Goal: Book appointment/travel/reservation

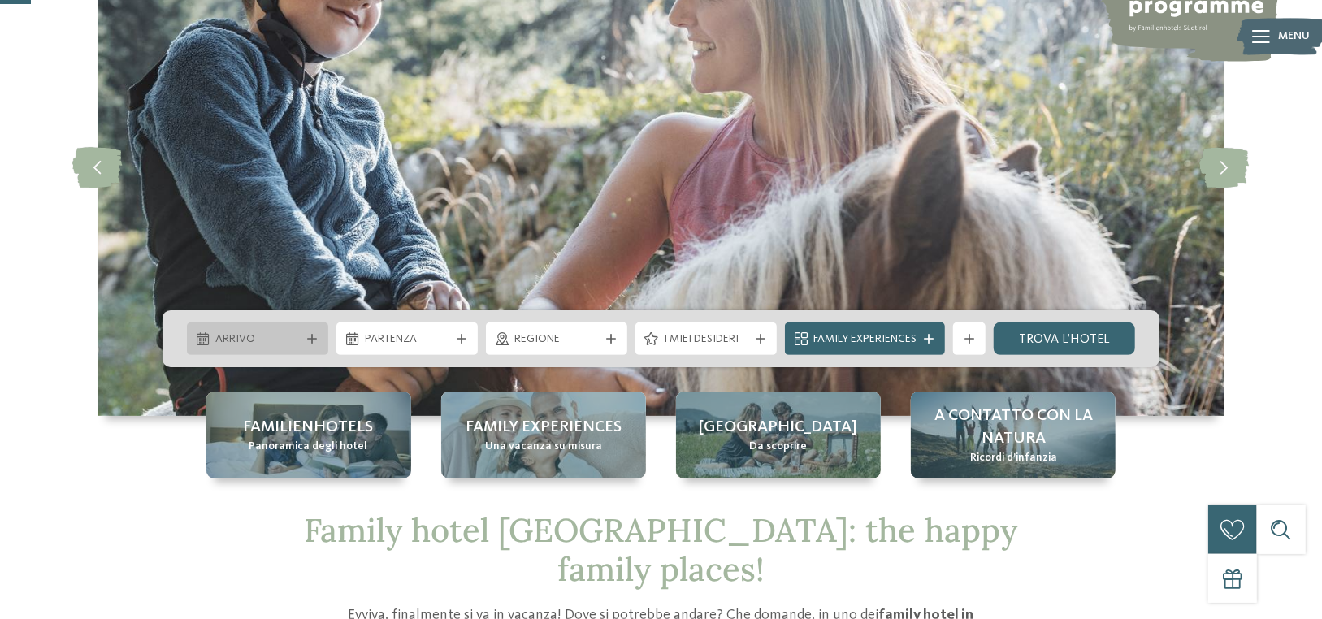
click at [258, 333] on span "Arrivo" at bounding box center [257, 340] width 85 height 16
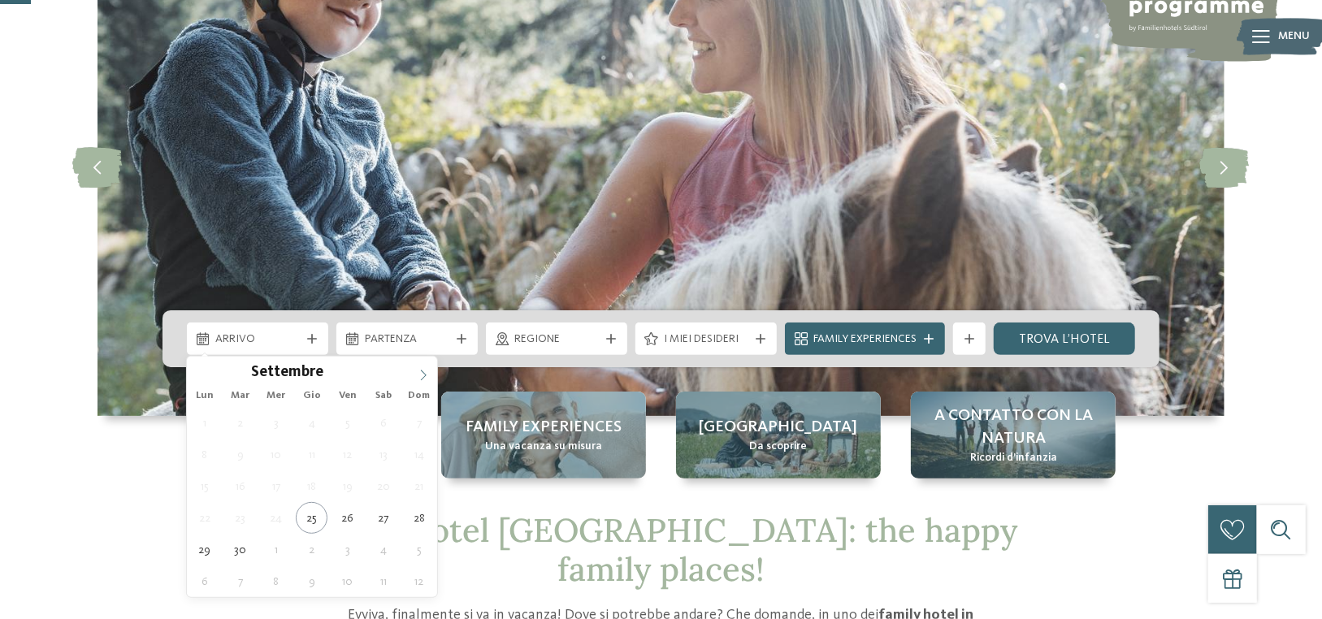
click at [424, 377] on icon at bounding box center [423, 375] width 11 height 11
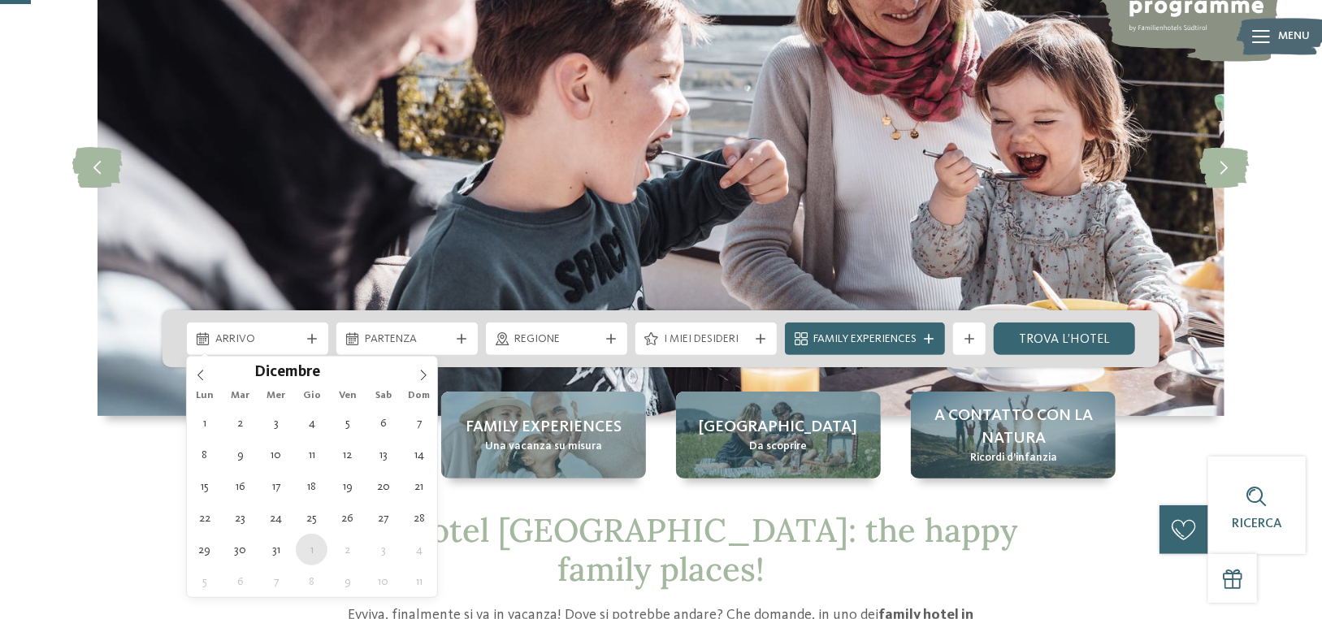
type div "01.01.2026"
type input "****"
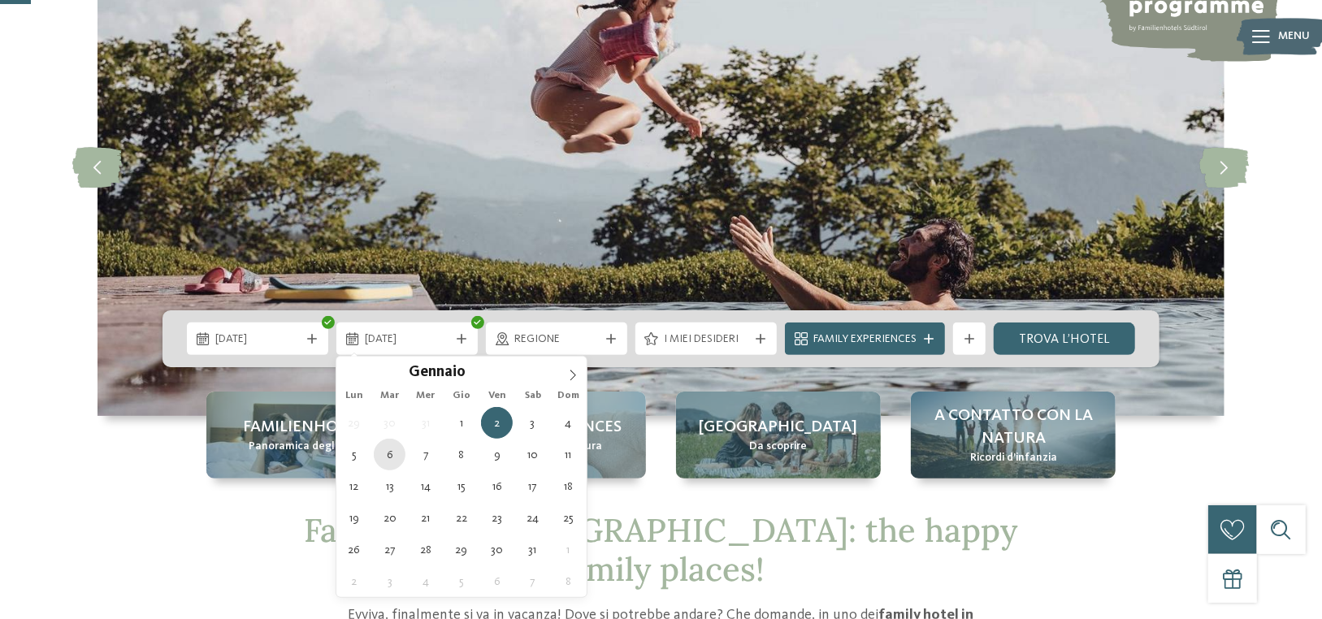
type div "06.01.2026"
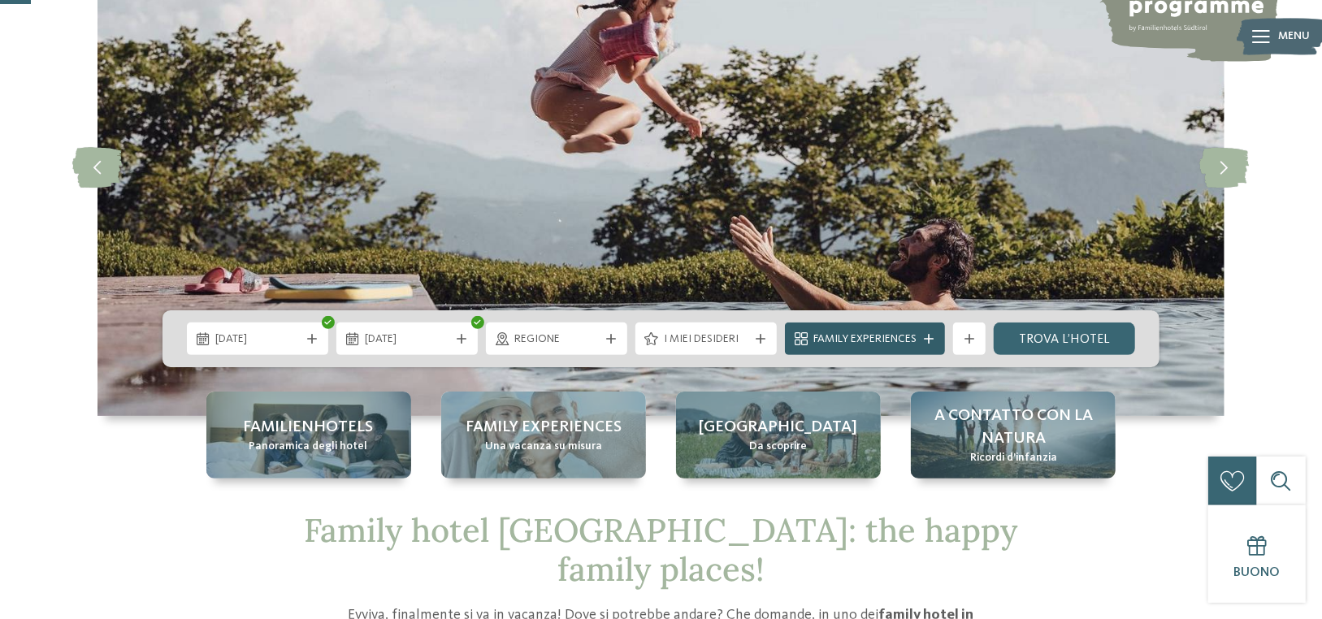
click at [857, 343] on span "Family Experiences" at bounding box center [865, 340] width 103 height 16
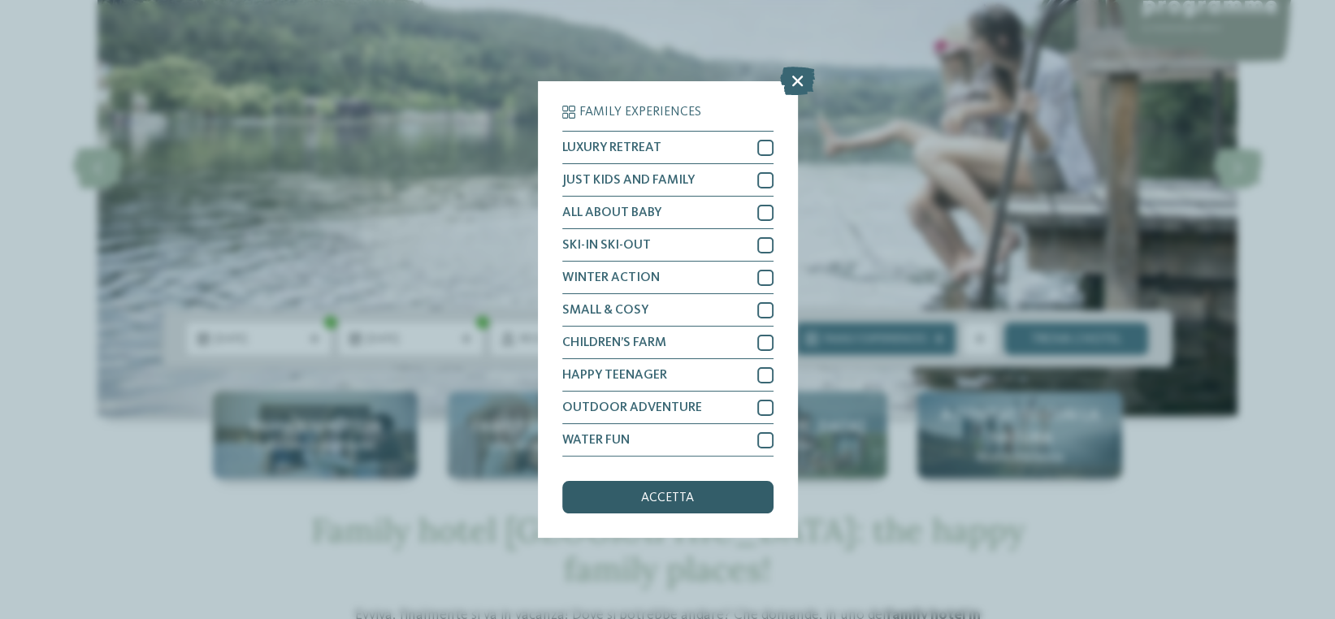
click at [690, 499] on span "accetta" at bounding box center [667, 498] width 53 height 13
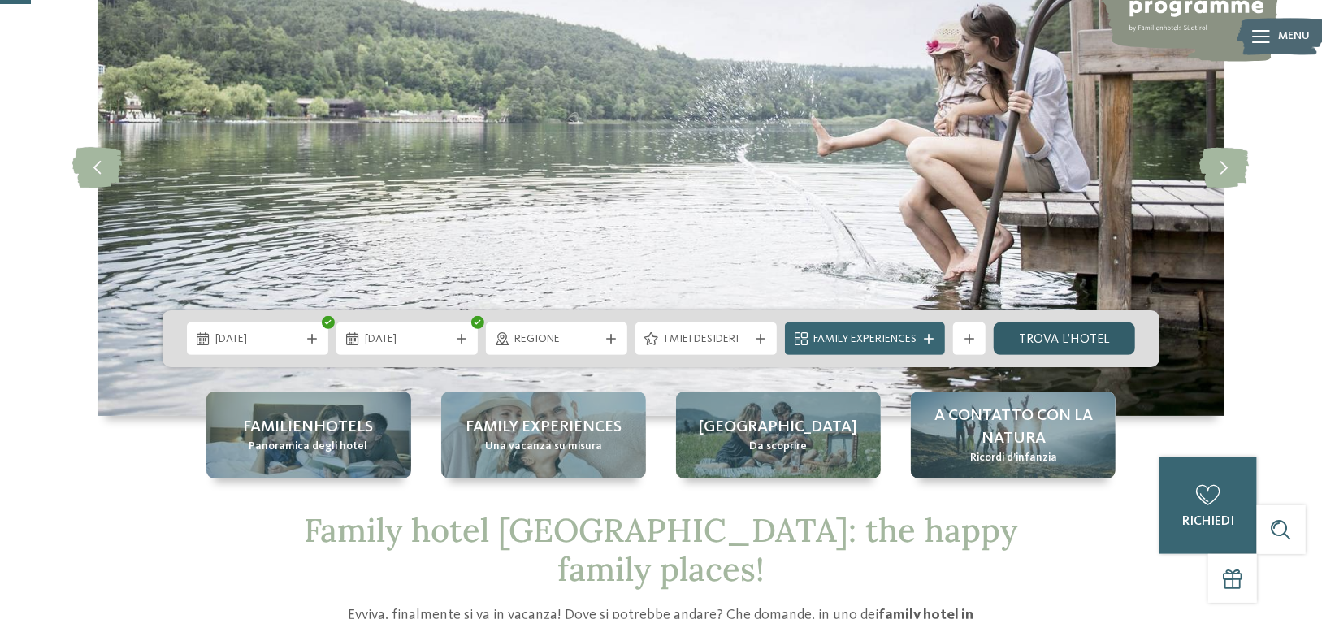
click at [1088, 342] on link "trova l’hotel" at bounding box center [1064, 339] width 141 height 33
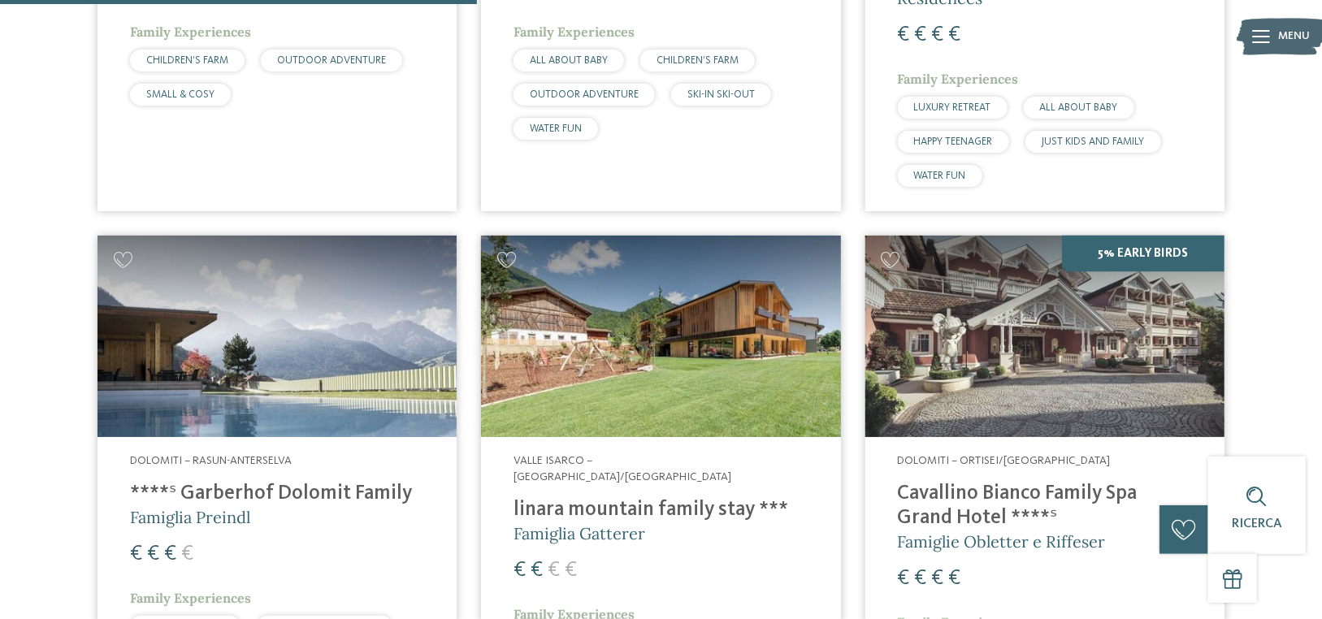
scroll to position [1508, 0]
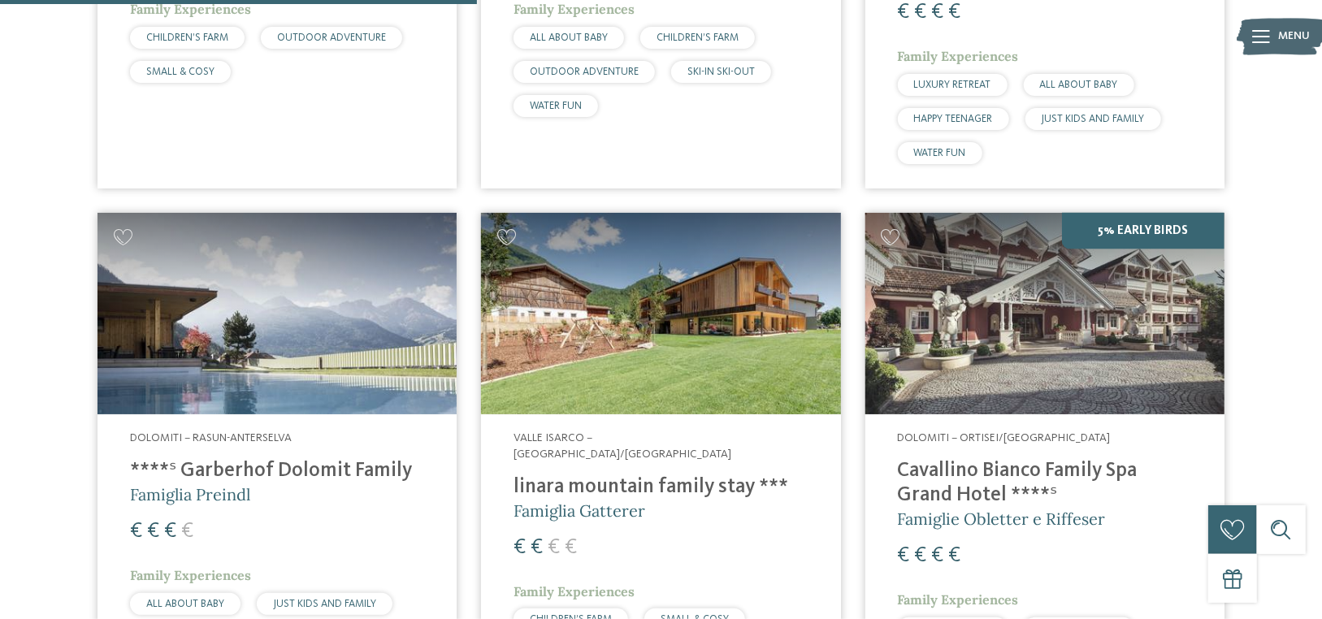
drag, startPoint x: 298, startPoint y: 275, endPoint x: 56, endPoint y: 232, distance: 245.9
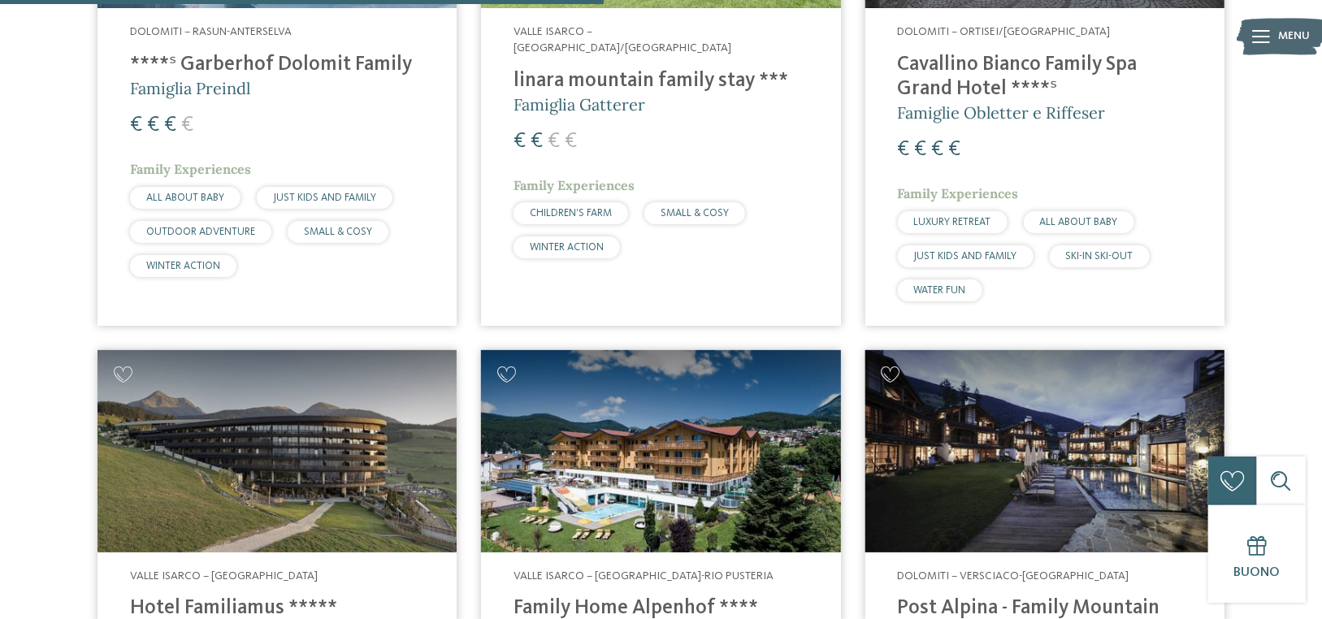
scroll to position [1670, 0]
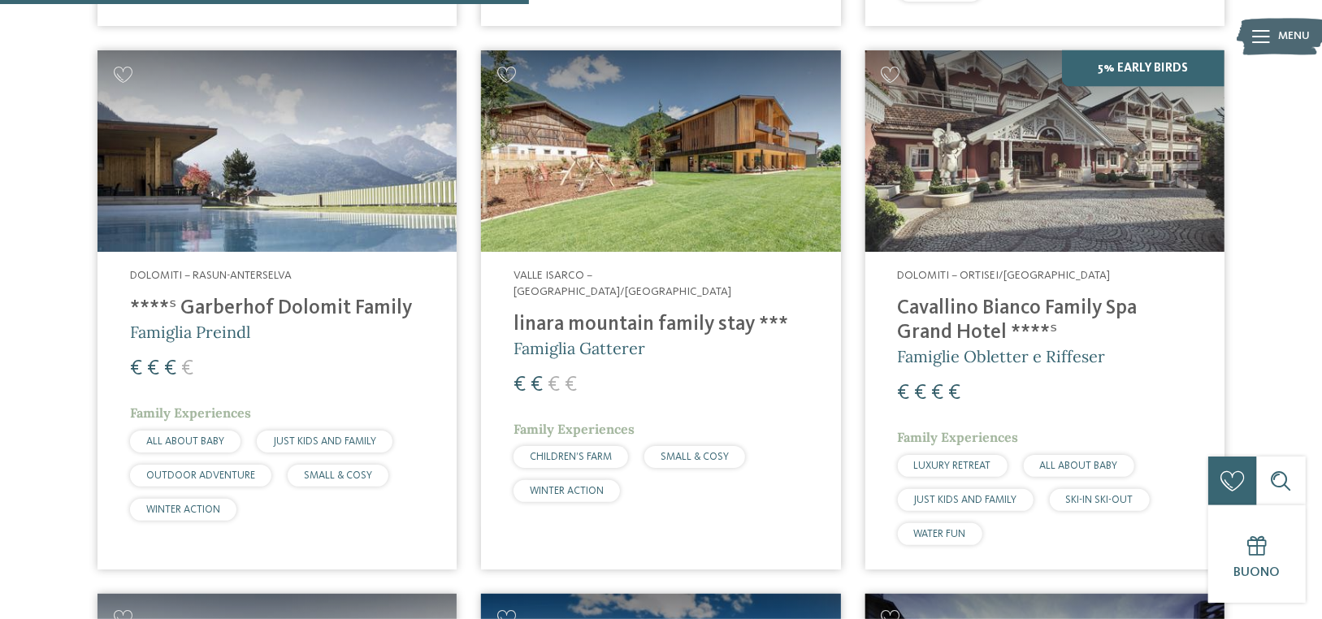
click at [980, 188] on img at bounding box center [1045, 151] width 359 height 202
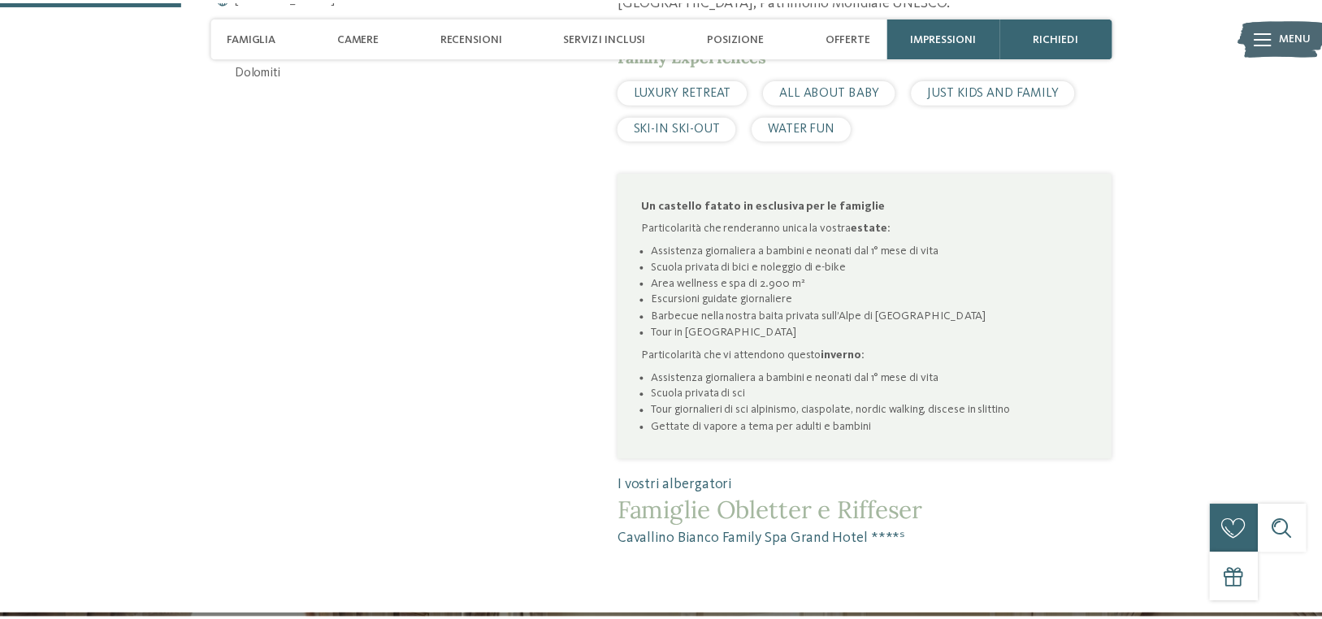
scroll to position [975, 0]
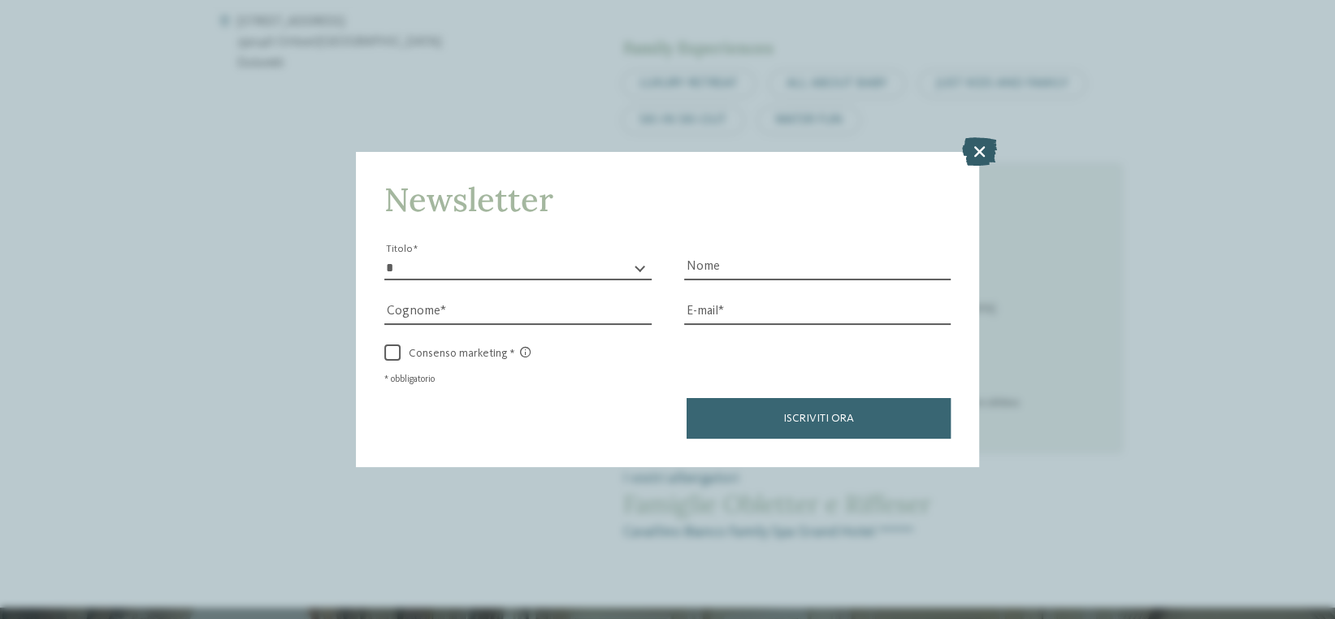
click at [982, 154] on icon at bounding box center [979, 151] width 35 height 28
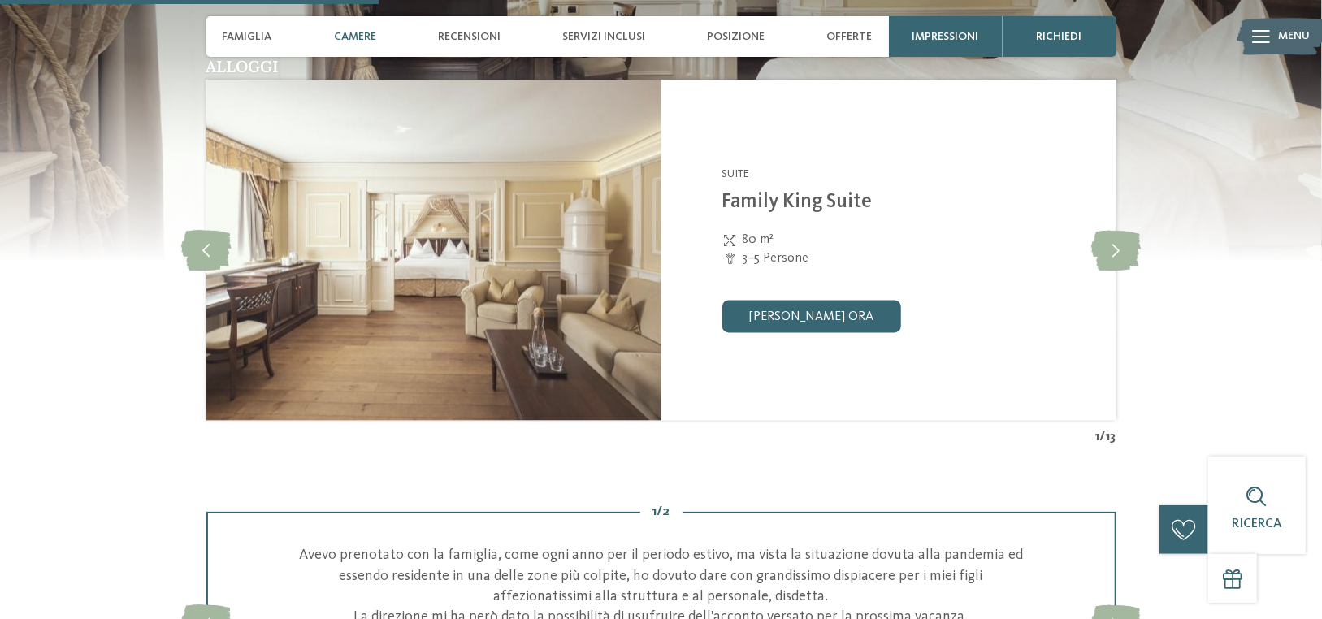
scroll to position [1788, 0]
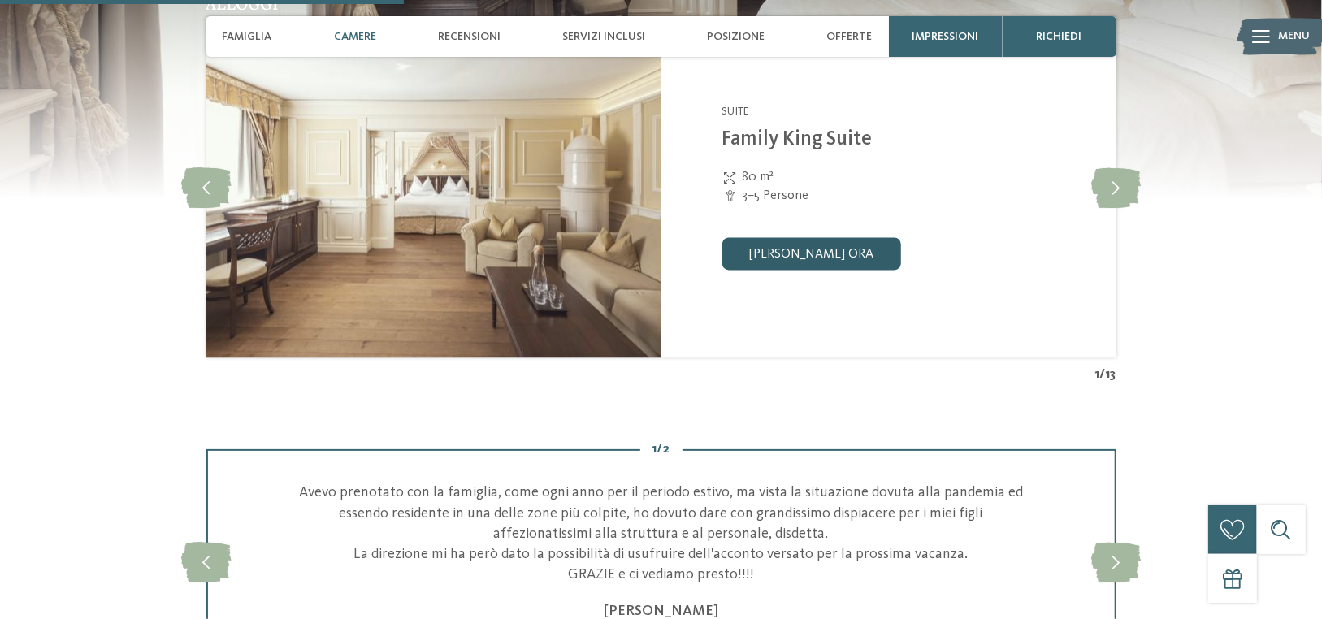
click at [798, 262] on link "[PERSON_NAME] ora" at bounding box center [811, 254] width 179 height 33
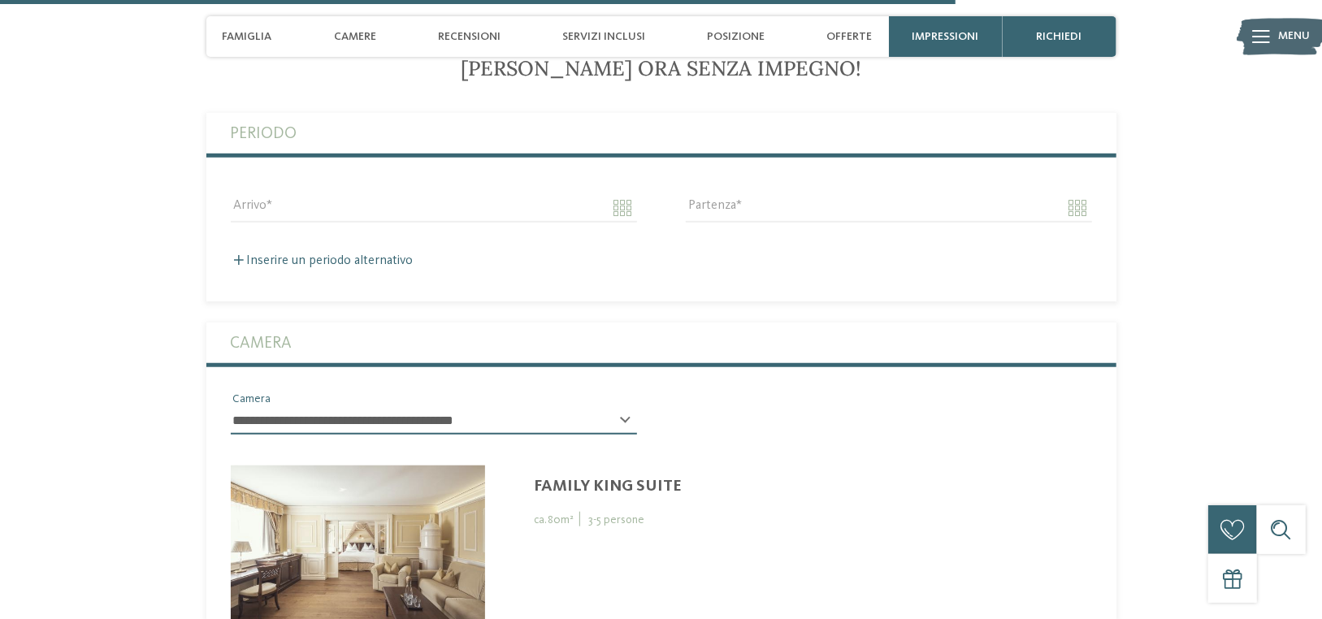
scroll to position [4394, 0]
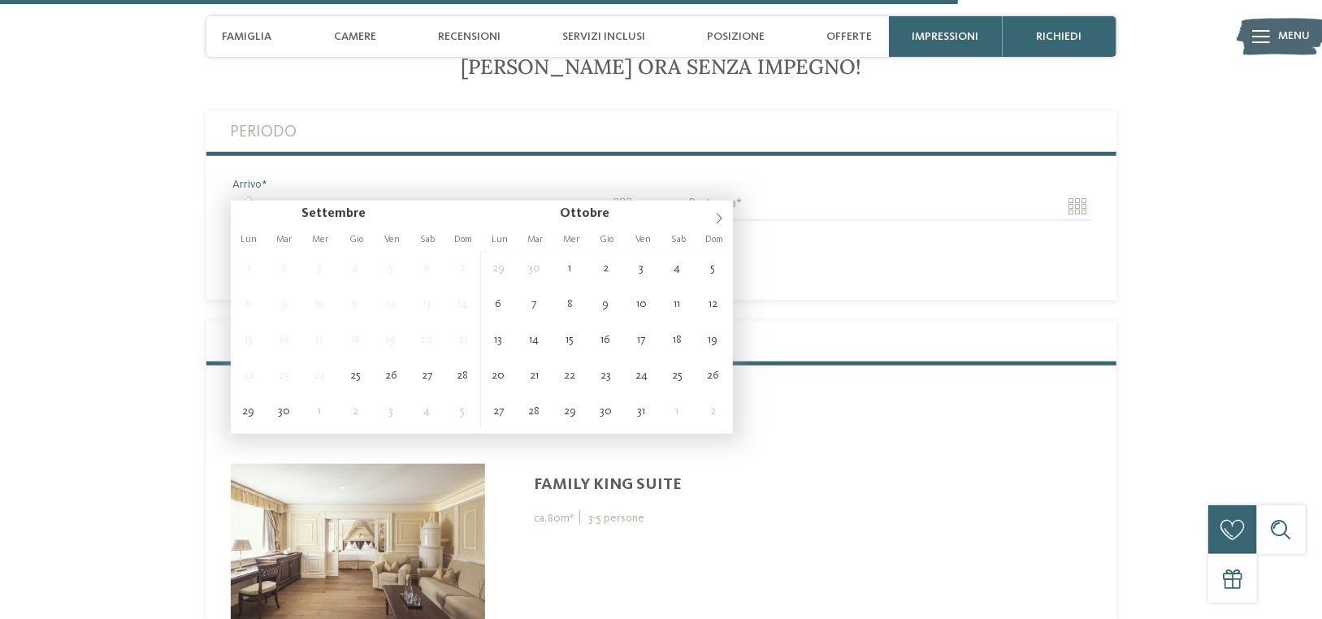
click at [468, 193] on input "Arrivo" at bounding box center [434, 207] width 406 height 28
click at [714, 218] on icon at bounding box center [719, 218] width 11 height 11
type input "**********"
type input "****"
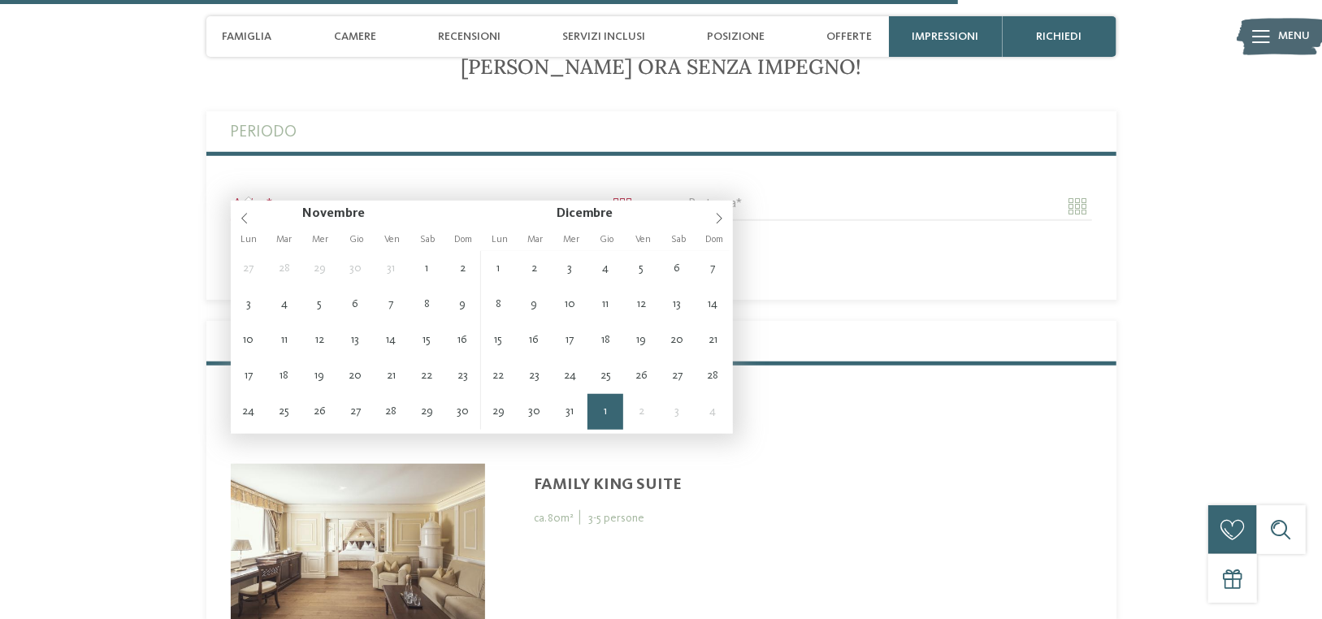
type input "****"
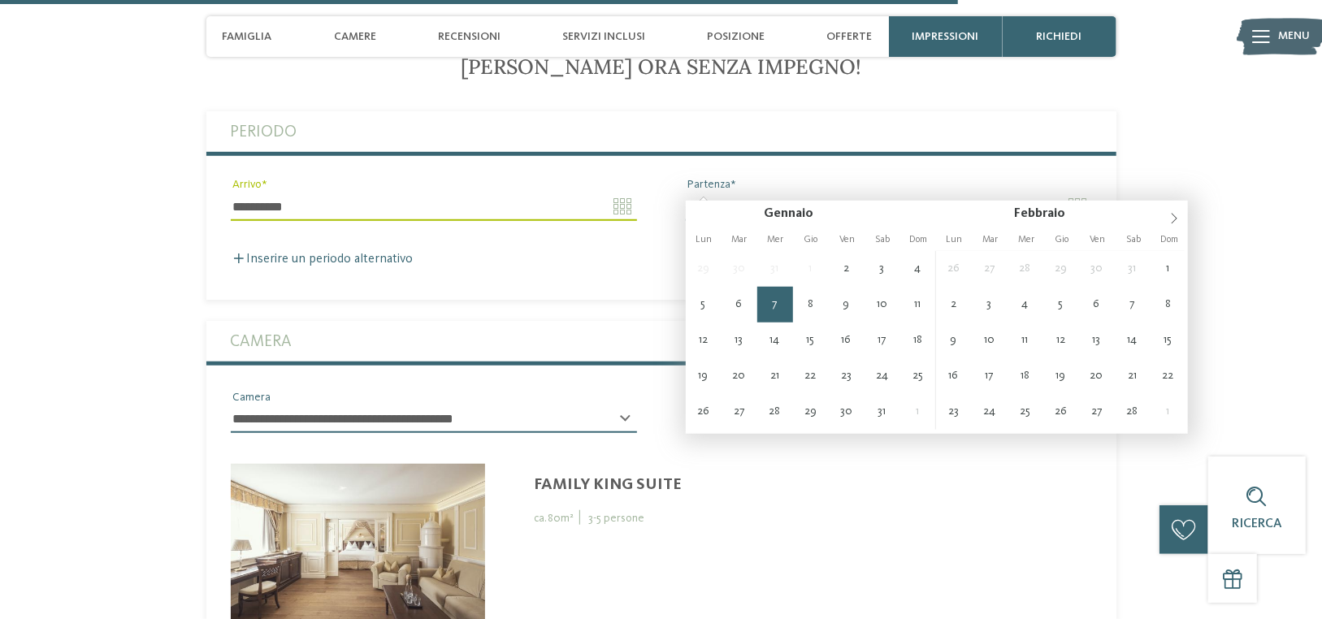
type input "**********"
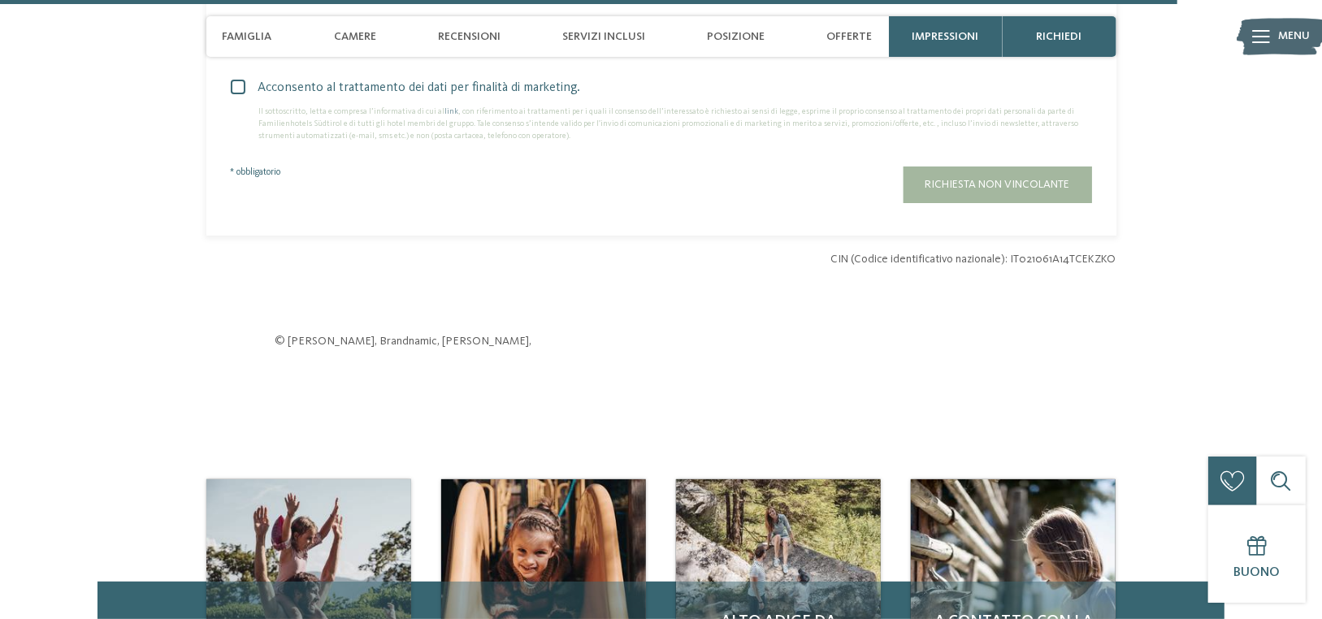
scroll to position [5613, 0]
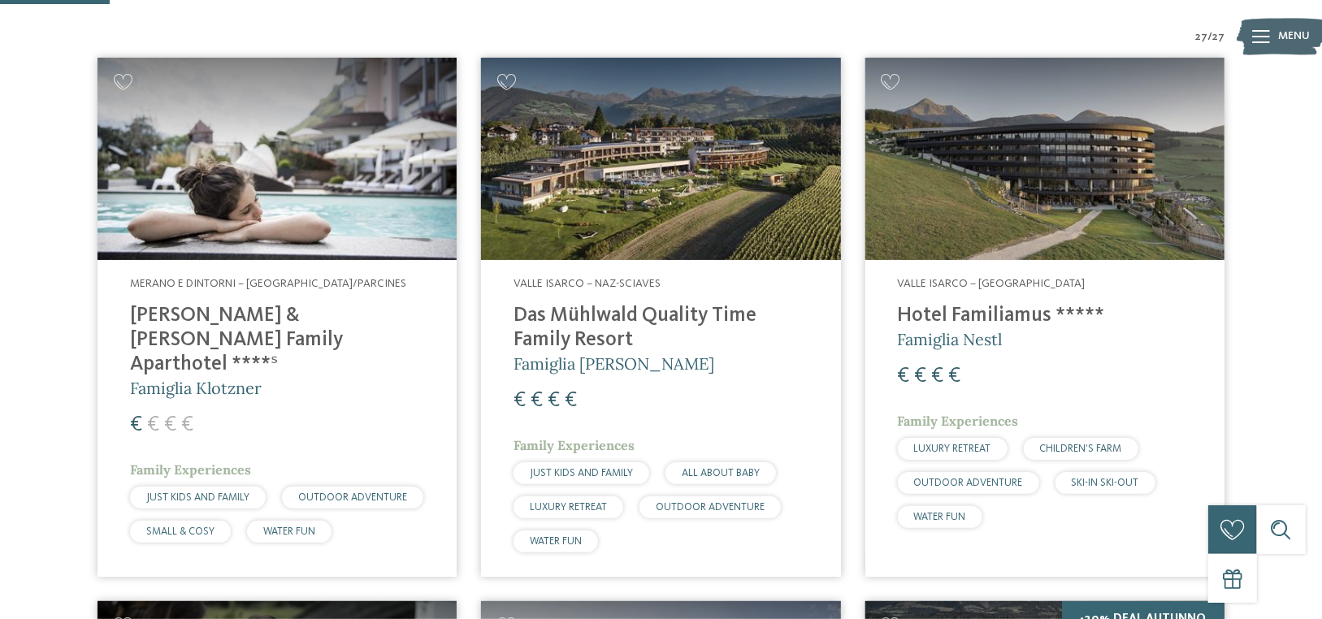
scroll to position [488, 0]
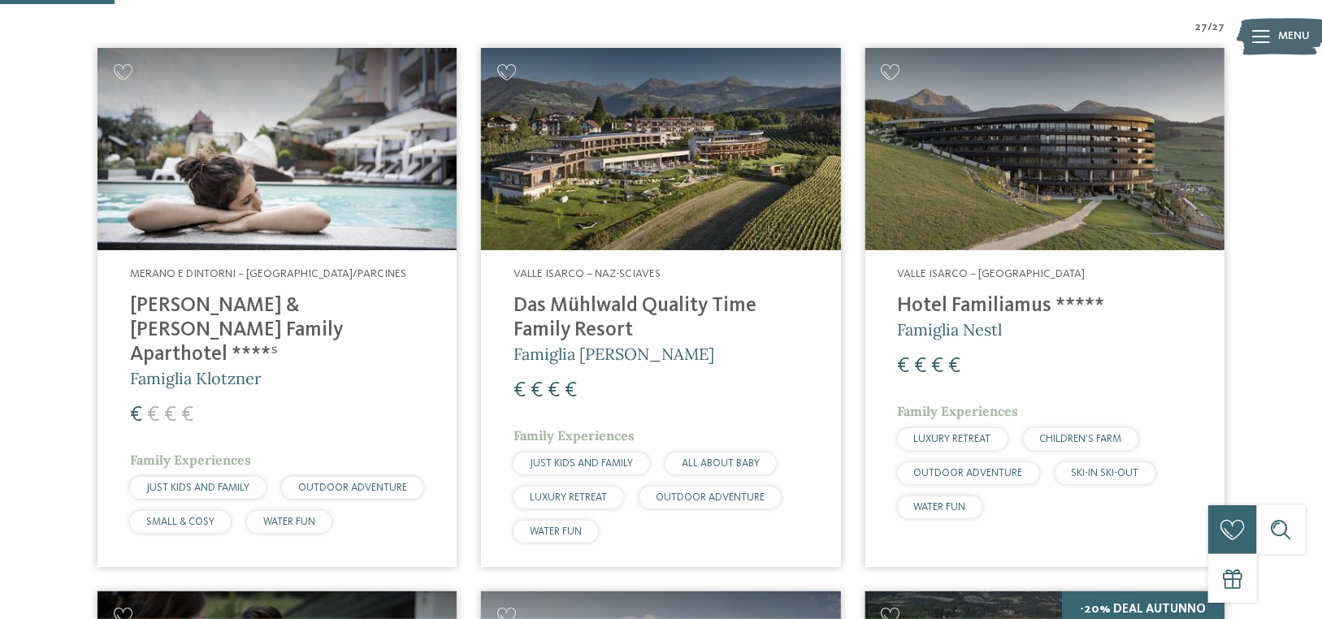
click at [679, 220] on img at bounding box center [660, 149] width 359 height 202
